Goal: Navigation & Orientation: Find specific page/section

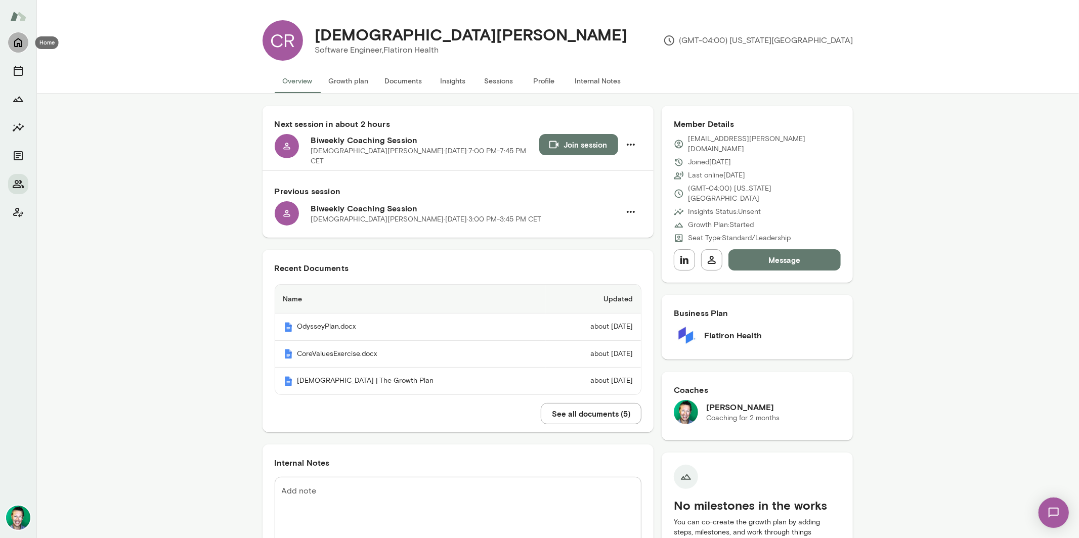
click at [20, 43] on icon "Home" at bounding box center [18, 42] width 12 height 12
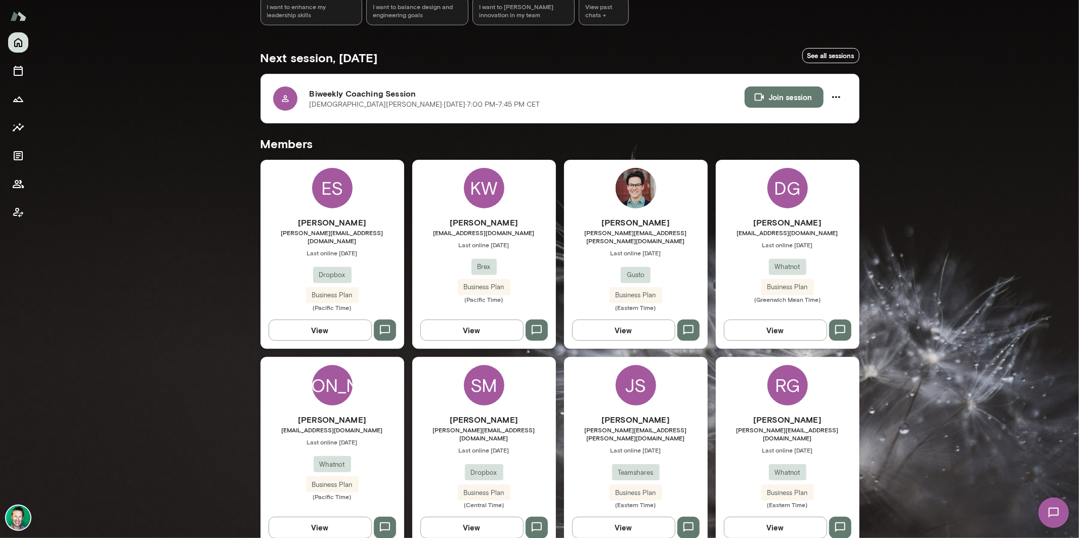
scroll to position [93, 0]
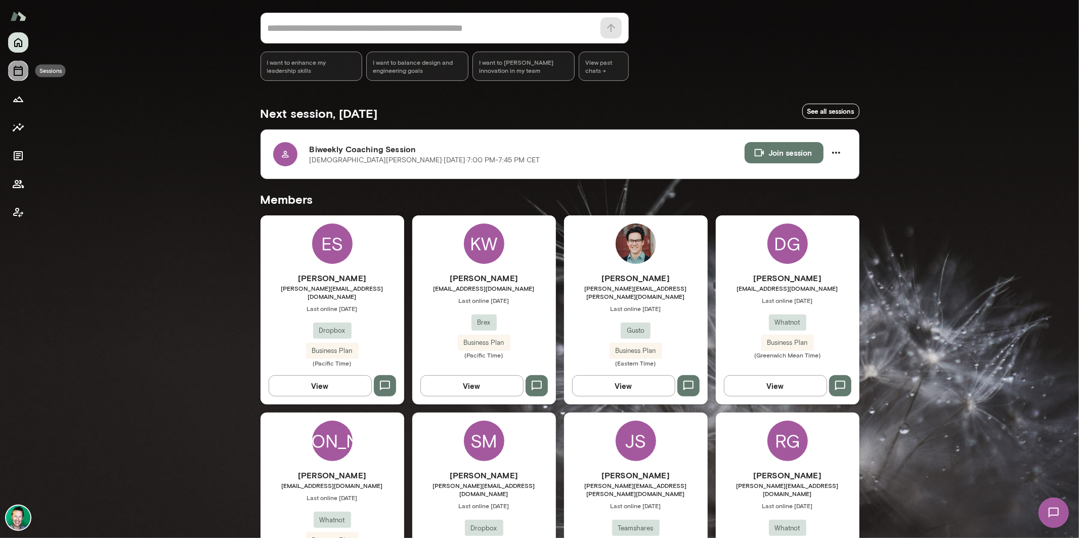
click at [24, 74] on button "Sessions" at bounding box center [18, 71] width 20 height 20
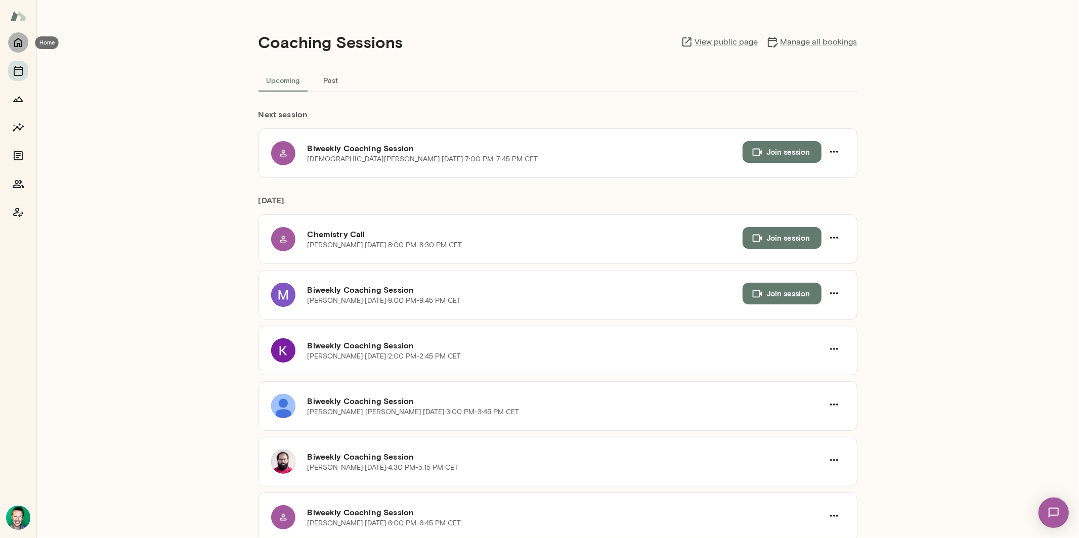
click at [17, 44] on icon "Home" at bounding box center [18, 42] width 8 height 9
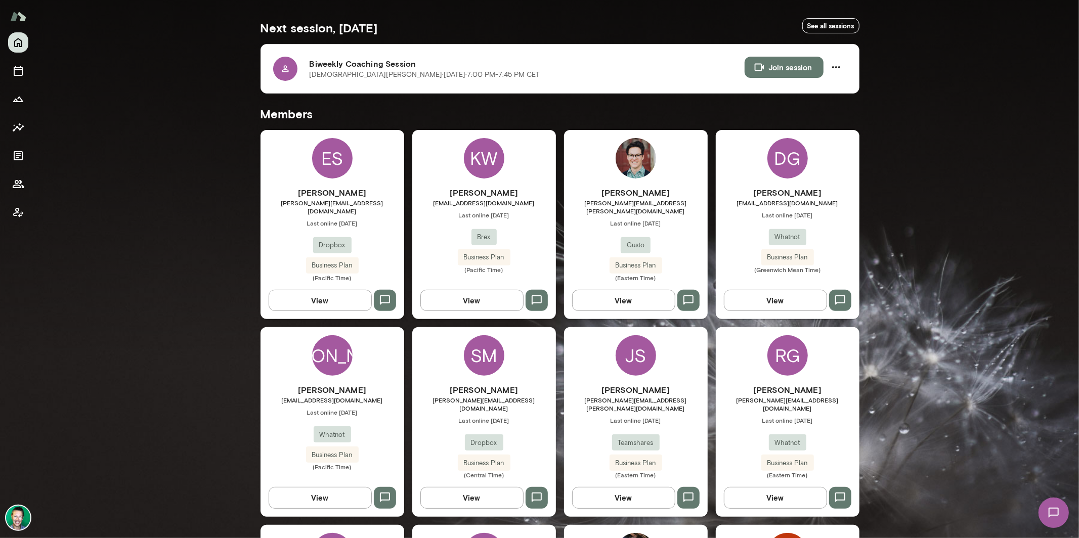
scroll to position [317, 0]
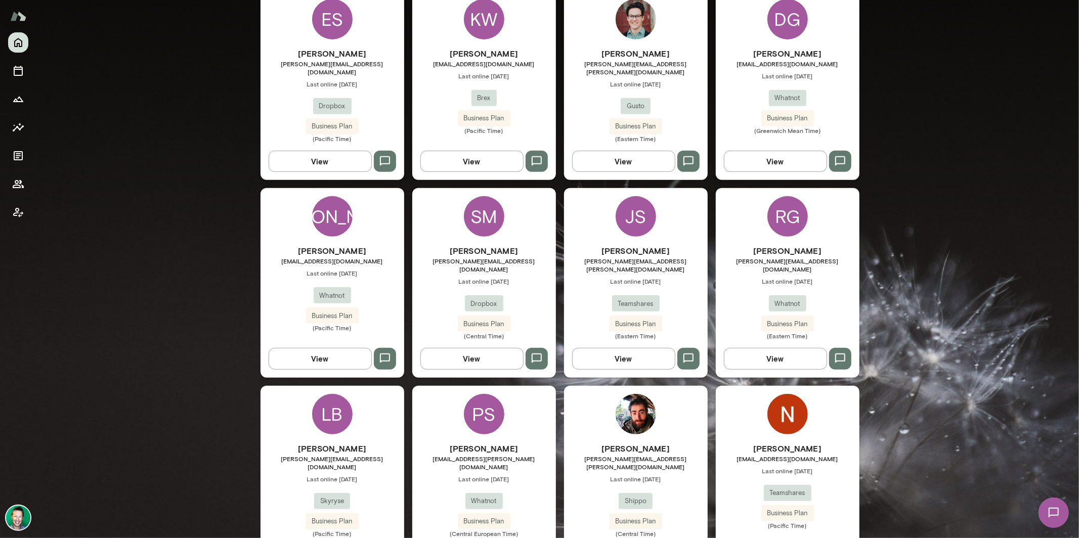
click at [782, 348] on button "View" at bounding box center [775, 358] width 103 height 21
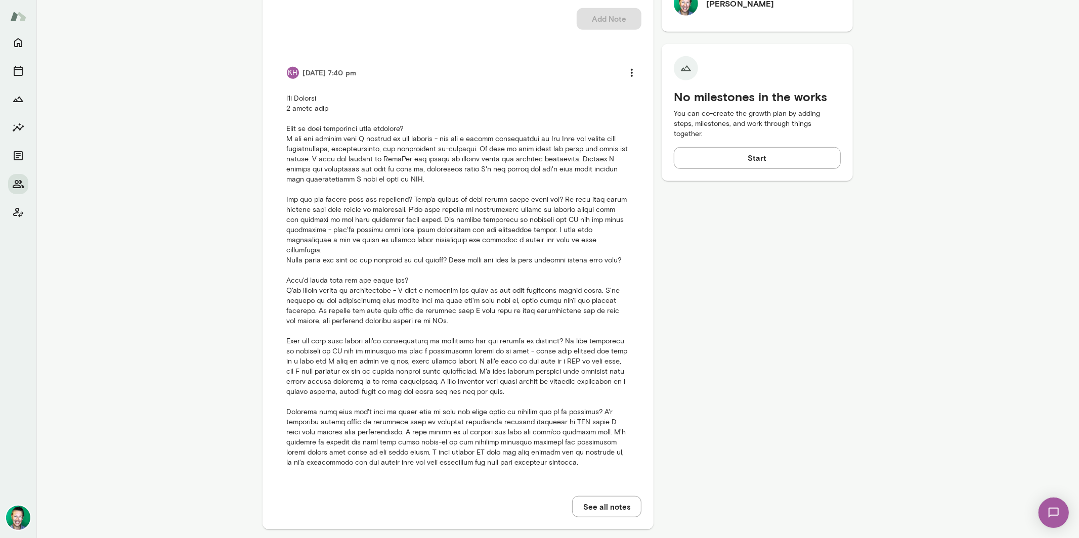
scroll to position [428, 0]
